Goal: Navigation & Orientation: Find specific page/section

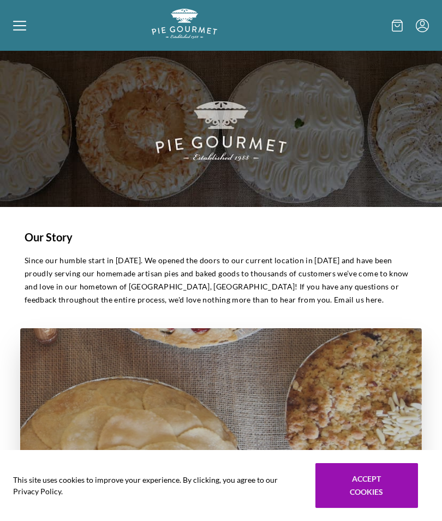
click at [25, 22] on icon at bounding box center [19, 21] width 13 height 1
click at [22, 24] on div "Home Shop" at bounding box center [221, 260] width 442 height 521
click at [27, 35] on div at bounding box center [82, 25] width 139 height 33
click at [31, 33] on div "Home Shop" at bounding box center [221, 260] width 442 height 521
click at [19, 33] on div at bounding box center [82, 25] width 139 height 33
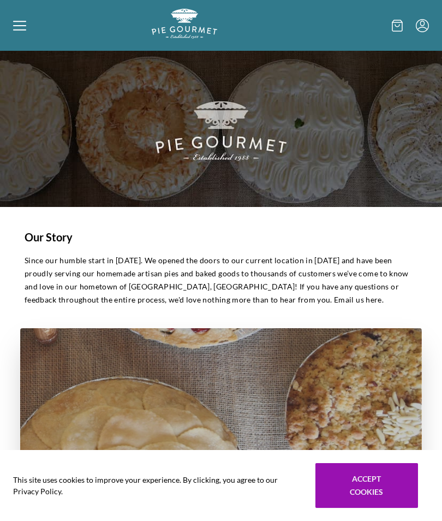
click at [202, 38] on div "Home Shop" at bounding box center [221, 260] width 442 height 521
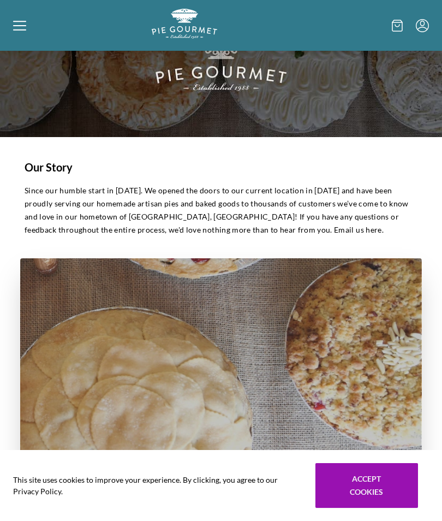
scroll to position [34, 0]
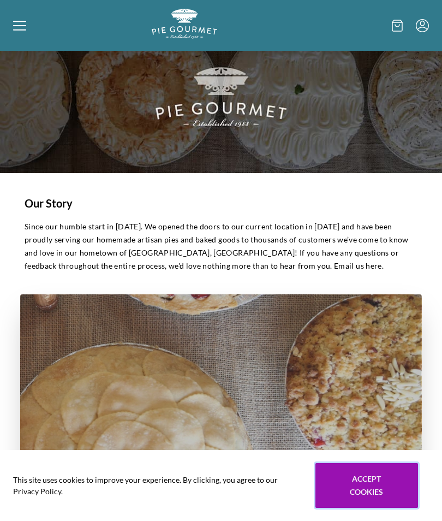
click at [383, 492] on button "Accept cookies" at bounding box center [367, 485] width 103 height 45
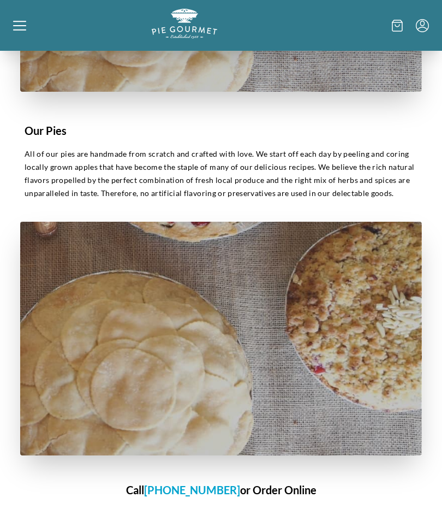
scroll to position [440, 0]
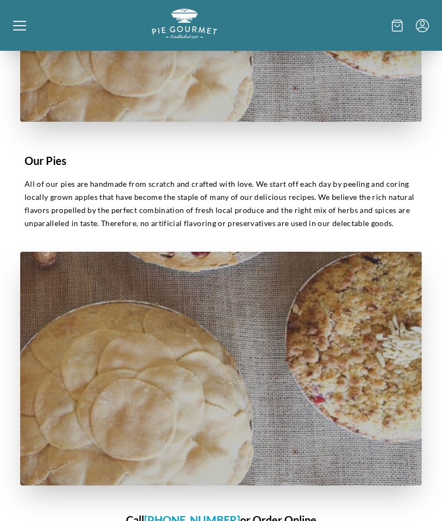
click at [200, 27] on img "Logo" at bounding box center [185, 24] width 66 height 30
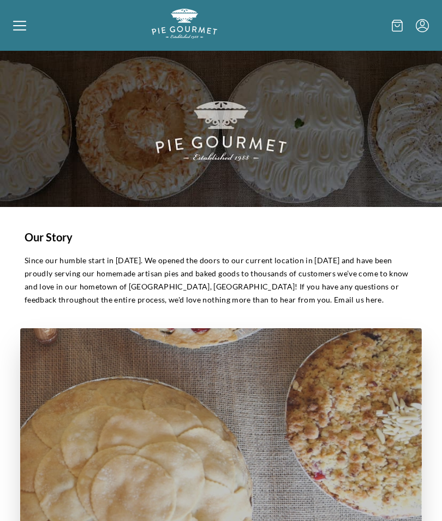
click at [246, 138] on img at bounding box center [221, 129] width 442 height 156
click at [33, 35] on div at bounding box center [82, 25] width 139 height 33
click at [23, 30] on div "Home Shop" at bounding box center [221, 260] width 442 height 521
click at [244, 146] on img at bounding box center [221, 129] width 442 height 156
click at [395, 31] on icon at bounding box center [398, 25] width 10 height 11
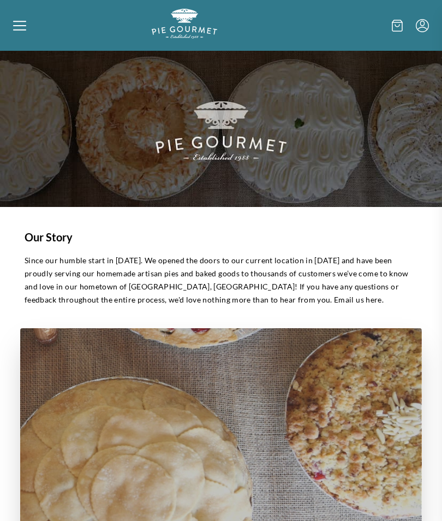
click at [154, 142] on div at bounding box center [221, 260] width 442 height 521
click at [419, 32] on icon "Menu" at bounding box center [422, 25] width 13 height 13
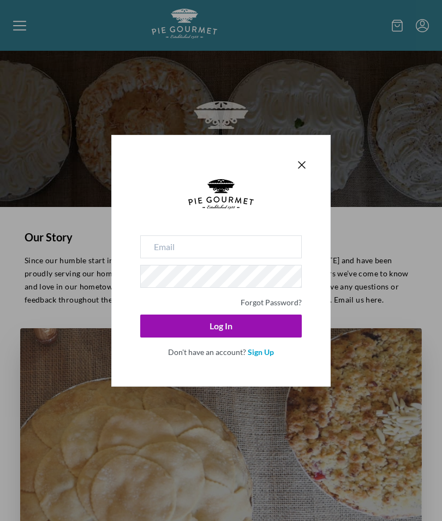
click at [300, 169] on icon "Close panel" at bounding box center [301, 164] width 13 height 13
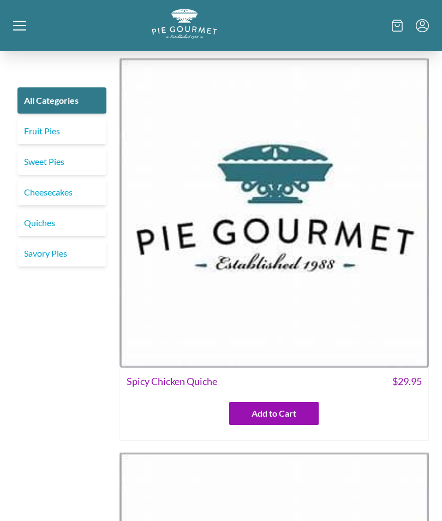
click at [70, 137] on link "Fruit Pies" at bounding box center [61, 131] width 89 height 26
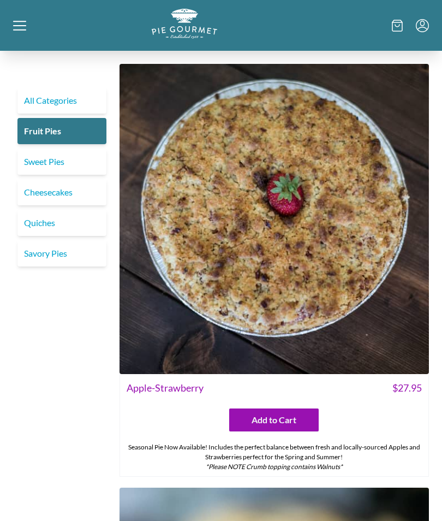
click at [39, 193] on link "Cheesecakes" at bounding box center [61, 192] width 89 height 26
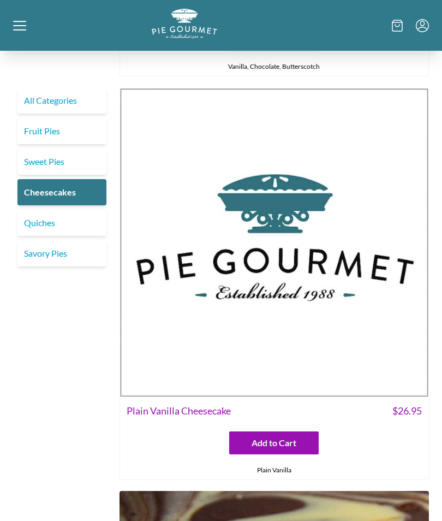
scroll to position [380, 0]
